Goal: Transaction & Acquisition: Purchase product/service

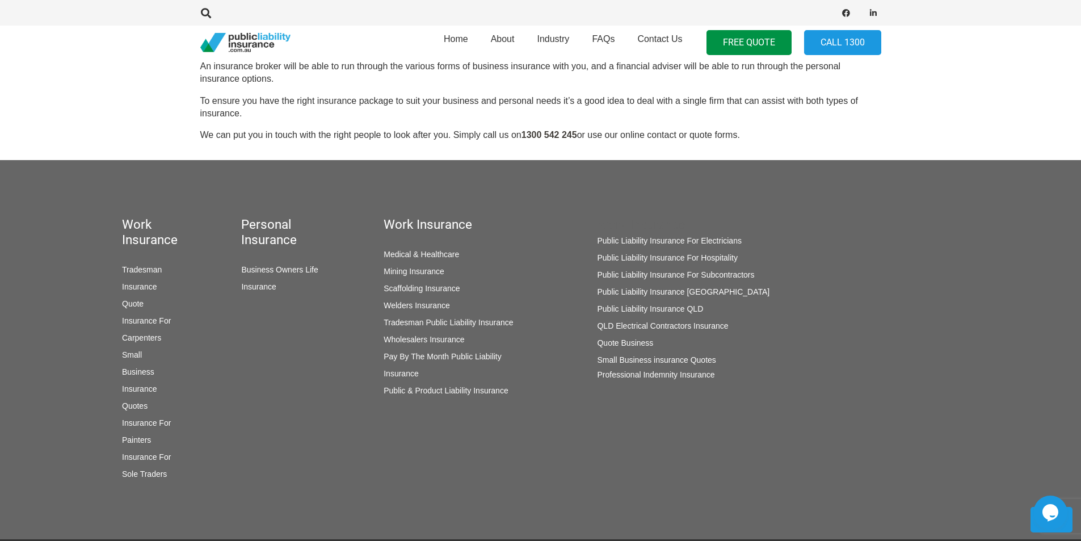
scroll to position [1497, 0]
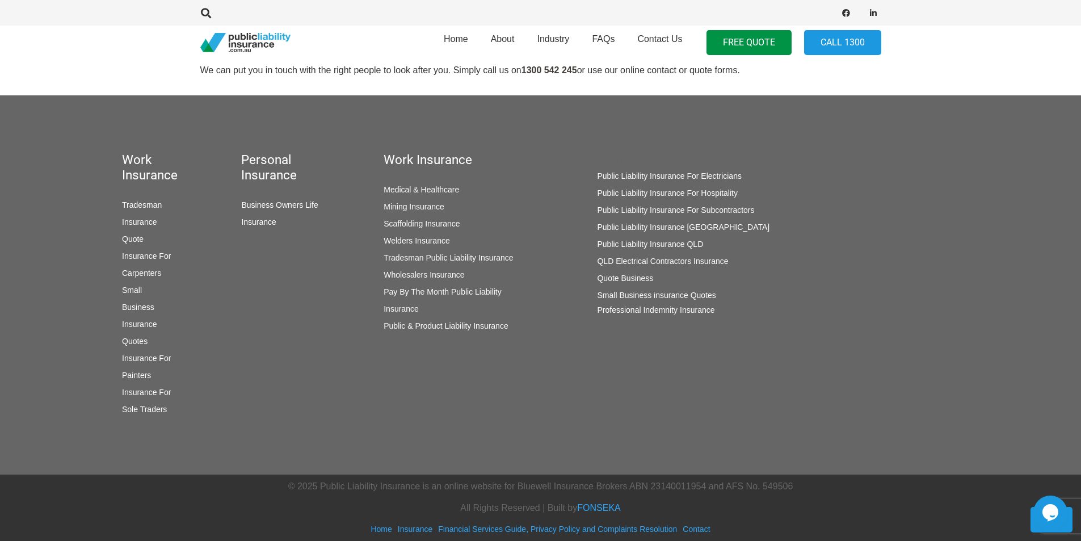
click at [461, 291] on link "Pay By The Month Public Liability Insurance" at bounding box center [443, 300] width 118 height 26
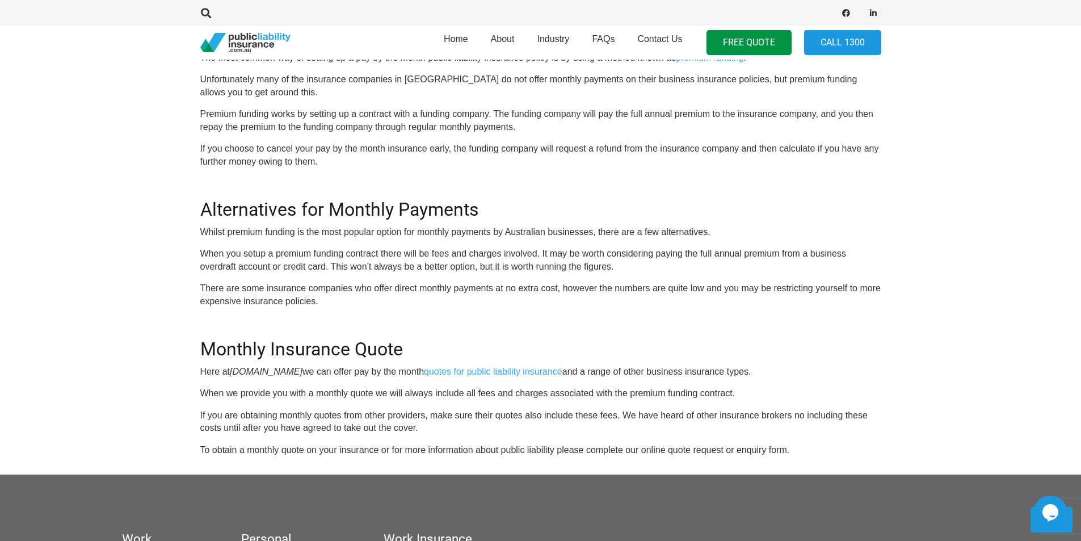
scroll to position [738, 0]
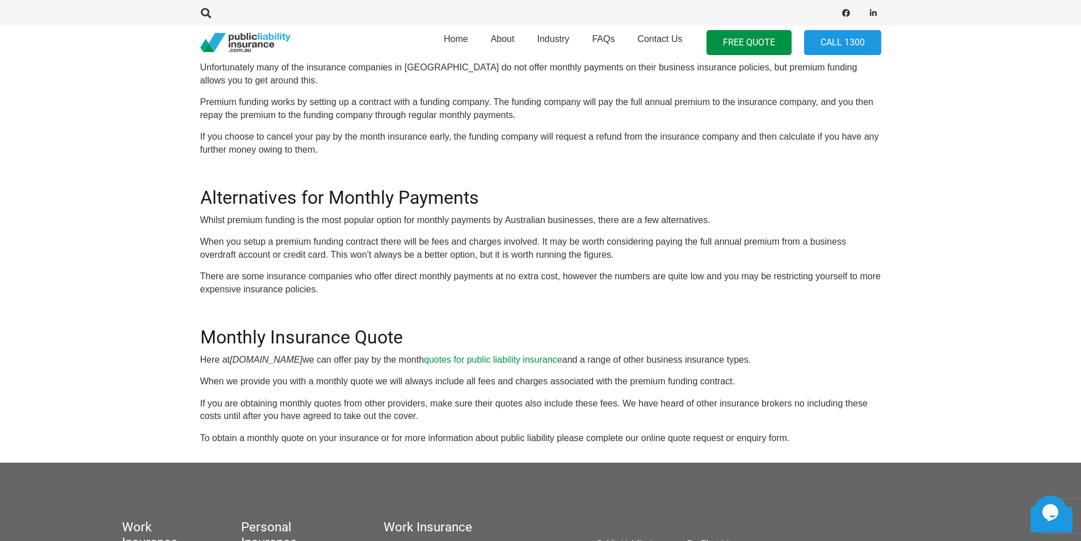
click at [534, 356] on link "quotes for public liability insurance" at bounding box center [493, 360] width 138 height 10
